Goal: Information Seeking & Learning: Learn about a topic

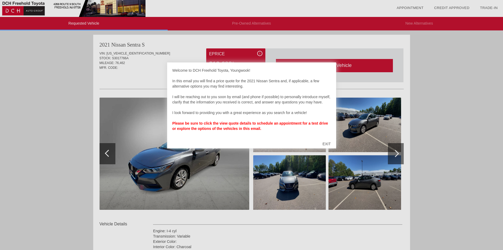
click at [328, 143] on div "EXIT" at bounding box center [326, 144] width 19 height 16
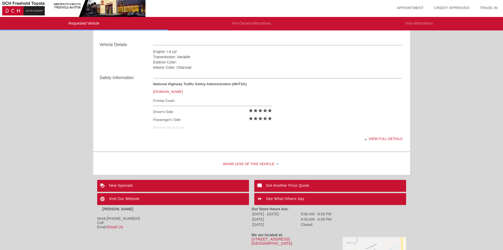
scroll to position [172, 0]
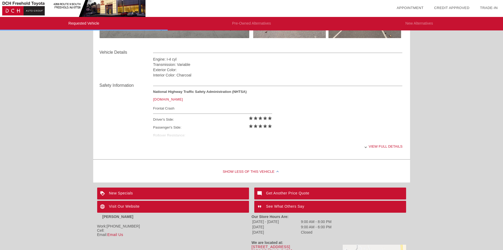
click at [131, 208] on div "Visit Our Website" at bounding box center [173, 207] width 152 height 12
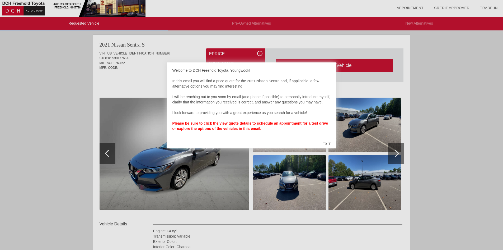
click at [326, 140] on div "EXIT" at bounding box center [326, 144] width 19 height 16
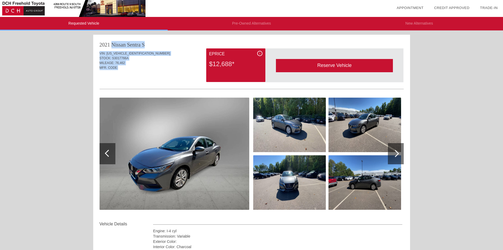
drag, startPoint x: 121, startPoint y: 67, endPoint x: 92, endPoint y: 44, distance: 37.3
click at [92, 44] on div "Requested Vehicle Pre-Owned Alternatives New Alternatives date_range Appointmen…" at bounding box center [251, 232] width 503 height 464
click at [267, 53] on div "Reserve Vehicle Reserve This Vehicle Please confirm that you would like to rese…" at bounding box center [335, 65] width 138 height 34
click at [263, 53] on div "i ePrice $12,688*" at bounding box center [235, 65] width 59 height 34
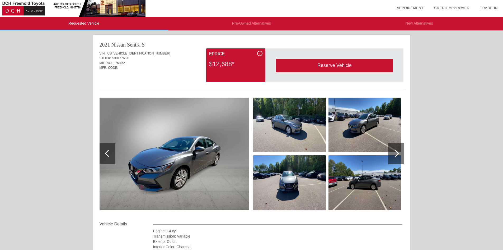
click at [258, 53] on div "i" at bounding box center [259, 53] width 5 height 5
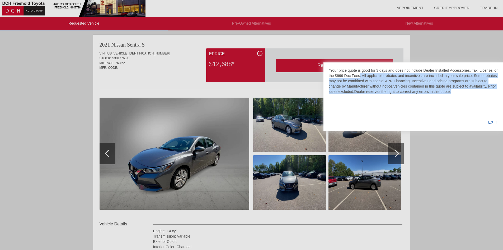
drag, startPoint x: 461, startPoint y: 99, endPoint x: 350, endPoint y: 75, distance: 114.0
click at [350, 75] on div "*Your price quote is good for 3 days and does not include Dealer Installed Acce…" at bounding box center [414, 96] width 180 height 69
click at [362, 78] on div "*Your price quote is good for 3 days and does not include Dealer Installed Acce…" at bounding box center [413, 81] width 169 height 26
drag, startPoint x: 455, startPoint y: 96, endPoint x: 251, endPoint y: 39, distance: 212.1
click at [251, 39] on div "*Your price quote is good for 3 days and does not include Dealer Installed Acce…" at bounding box center [251, 125] width 503 height 250
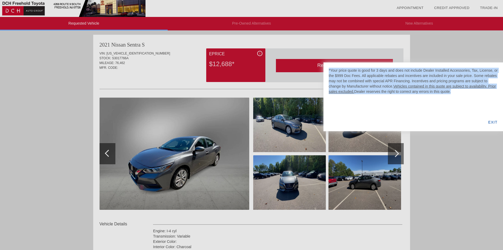
copy div "*Your price quote is good for 3 days and does not include Dealer Installed Acce…"
click at [452, 90] on div "*Your price quote is good for 3 days and does not include Dealer Installed Acce…" at bounding box center [413, 81] width 169 height 26
drag, startPoint x: 454, startPoint y: 94, endPoint x: 325, endPoint y: 73, distance: 131.2
click at [325, 73] on div "*Your price quote is good for 3 days and does not include Dealer Installed Acce…" at bounding box center [414, 96] width 180 height 69
click at [401, 95] on div "*Your price quote is good for 3 days and does not include Dealer Installed Acce…" at bounding box center [414, 96] width 180 height 69
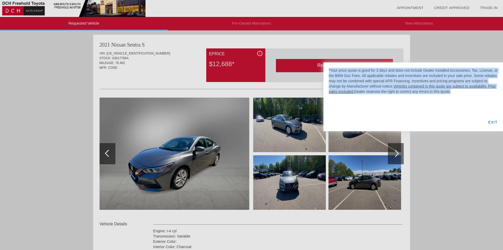
drag, startPoint x: 455, startPoint y: 95, endPoint x: 301, endPoint y: 70, distance: 156.9
click at [301, 70] on div "*Your price quote is good for 3 days and does not include Dealer Installed Acce…" at bounding box center [251, 125] width 503 height 250
click at [443, 147] on div at bounding box center [251, 125] width 503 height 250
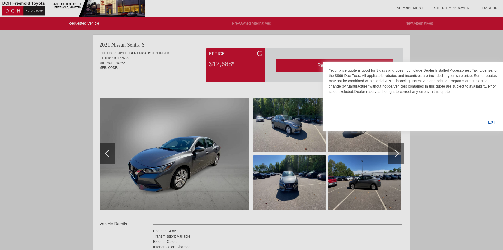
click at [443, 147] on div at bounding box center [251, 125] width 503 height 250
click at [492, 123] on div "EXIT" at bounding box center [493, 122] width 20 height 18
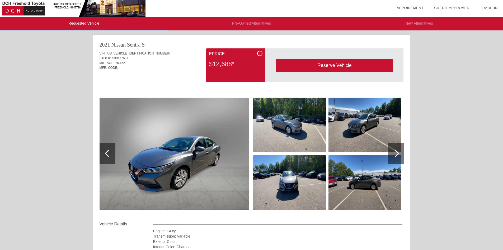
click at [391, 150] on div at bounding box center [396, 153] width 16 height 21
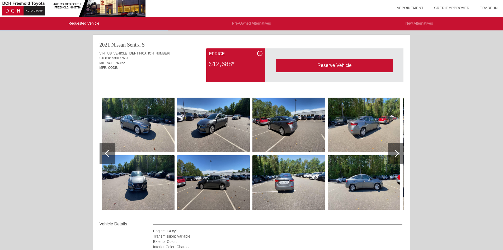
click at [391, 150] on div at bounding box center [396, 153] width 16 height 21
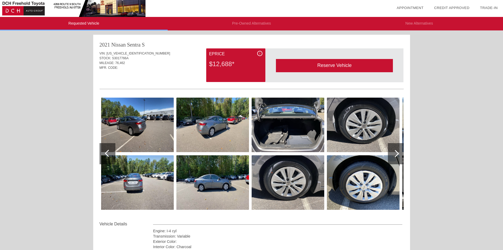
click at [391, 150] on div at bounding box center [396, 153] width 16 height 21
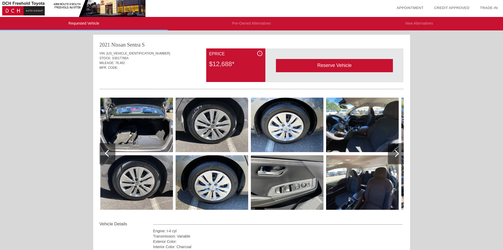
click at [391, 150] on div at bounding box center [396, 153] width 16 height 21
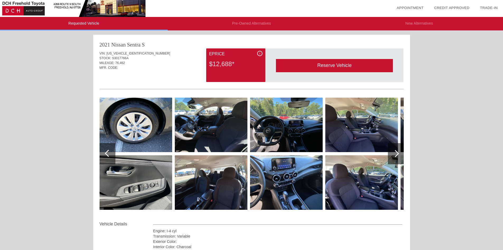
click at [391, 150] on div at bounding box center [396, 153] width 16 height 21
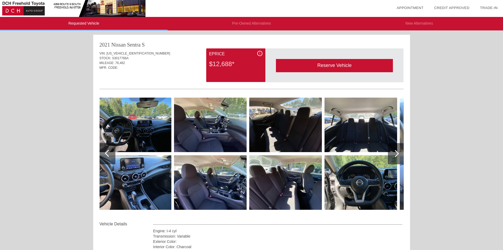
click at [391, 150] on div at bounding box center [396, 153] width 16 height 21
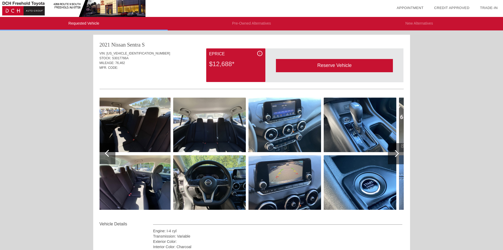
click at [391, 150] on div at bounding box center [396, 153] width 16 height 21
